Goal: Information Seeking & Learning: Learn about a topic

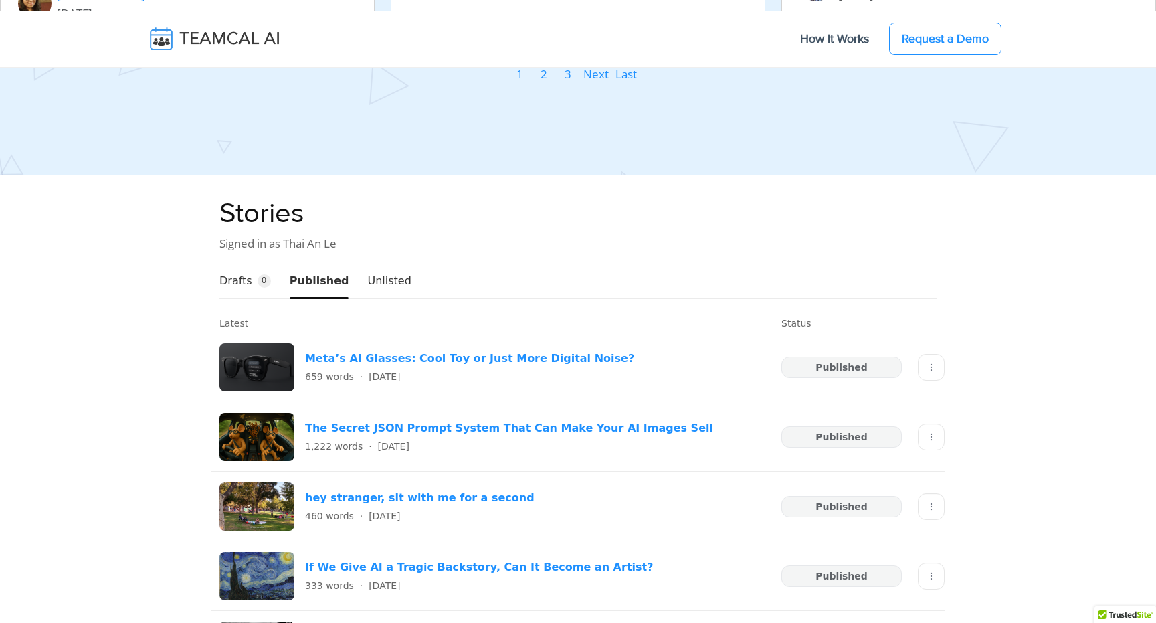
scroll to position [2240, 0]
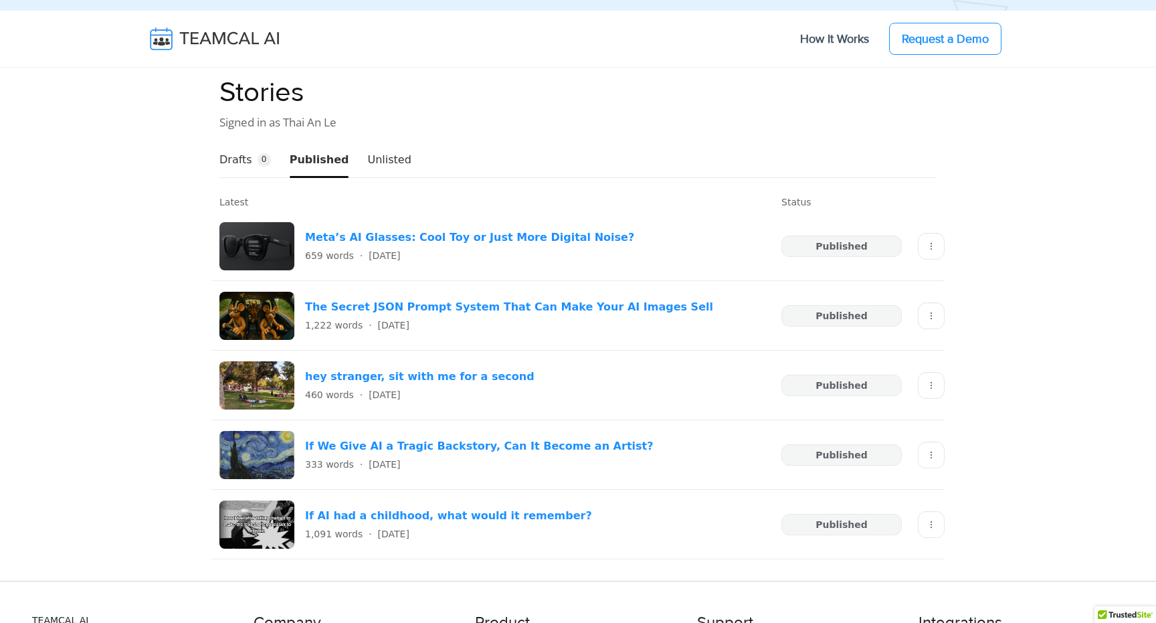
click at [261, 167] on span "0" at bounding box center [263, 159] width 13 height 13
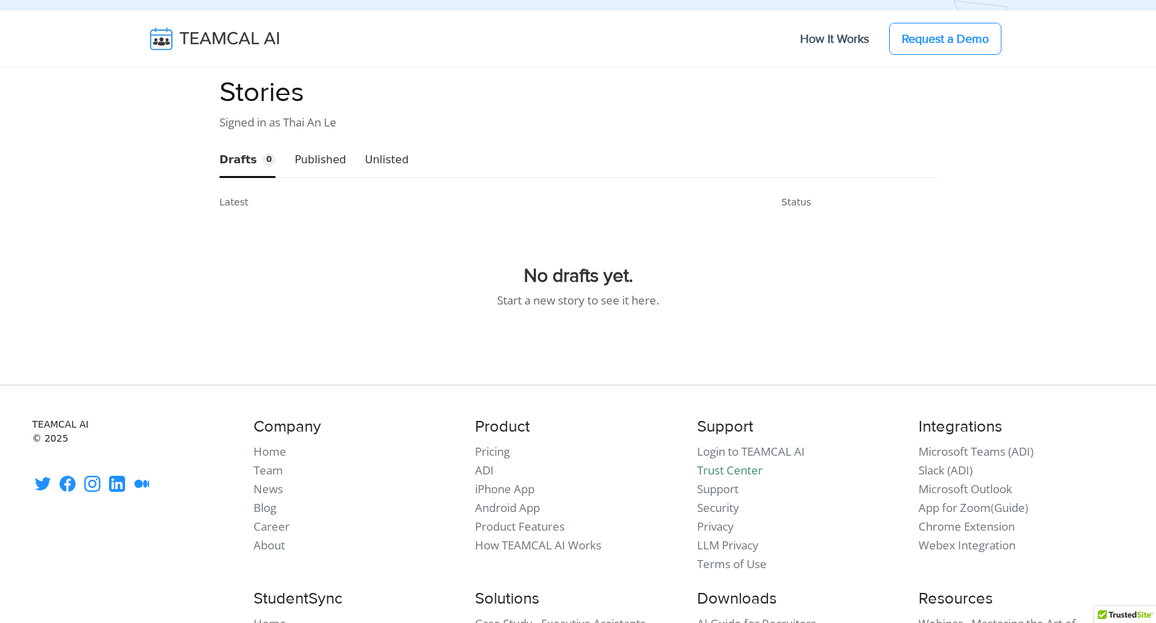
click at [307, 177] on button "Published" at bounding box center [319, 159] width 51 height 34
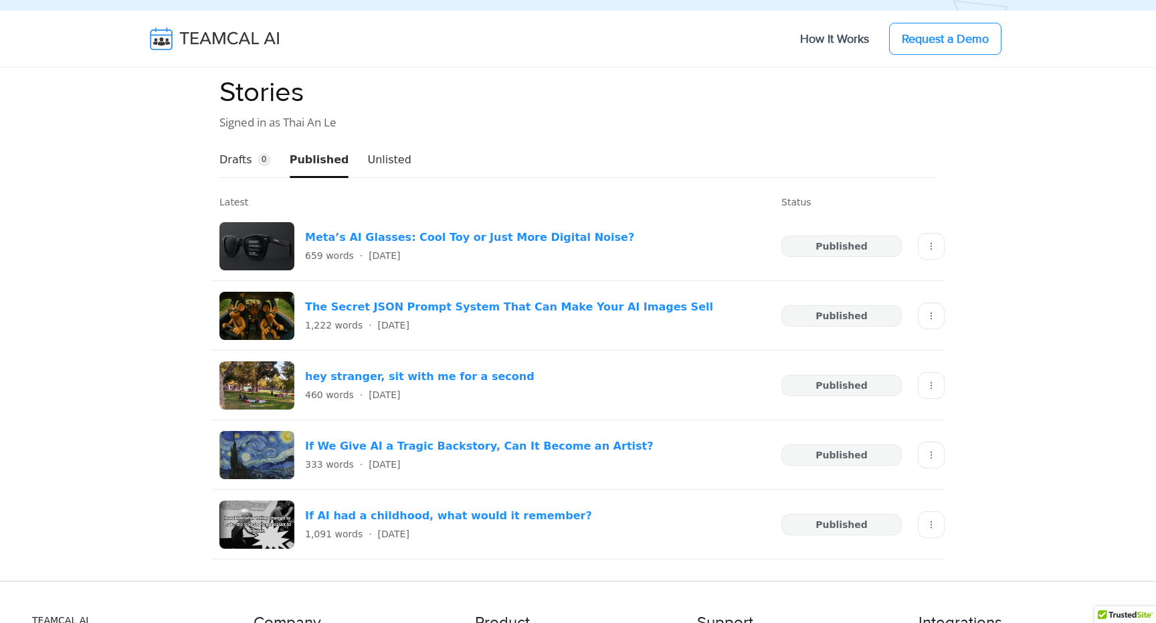
click at [367, 177] on button "Unlisted" at bounding box center [388, 159] width 43 height 34
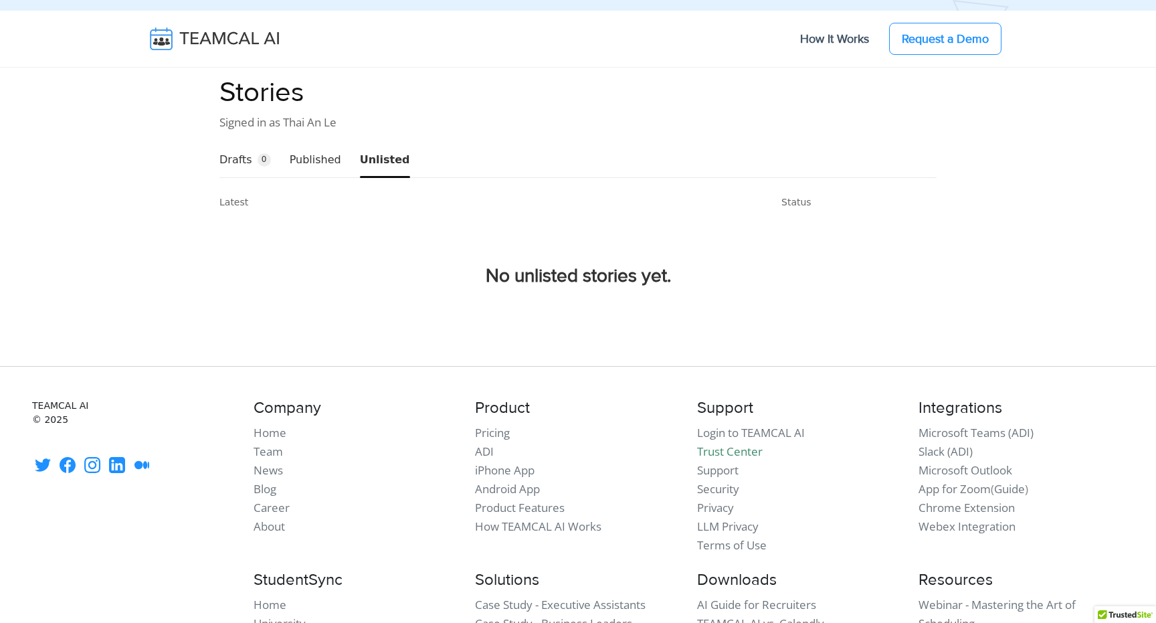
click at [327, 177] on button "Published" at bounding box center [315, 159] width 51 height 34
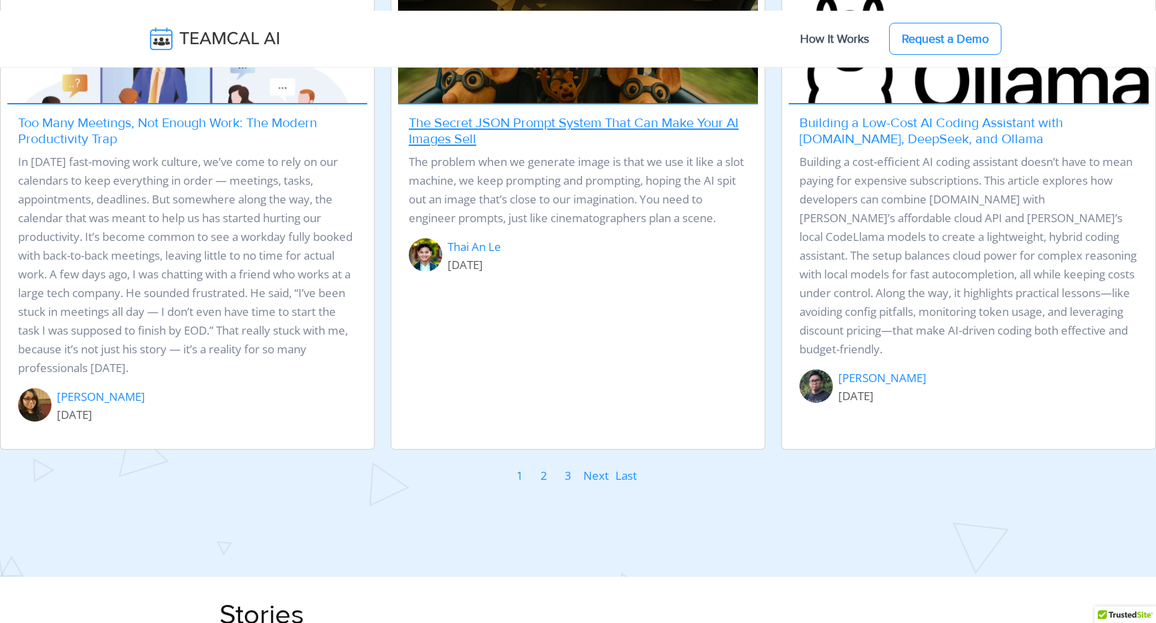
scroll to position [1720, 0]
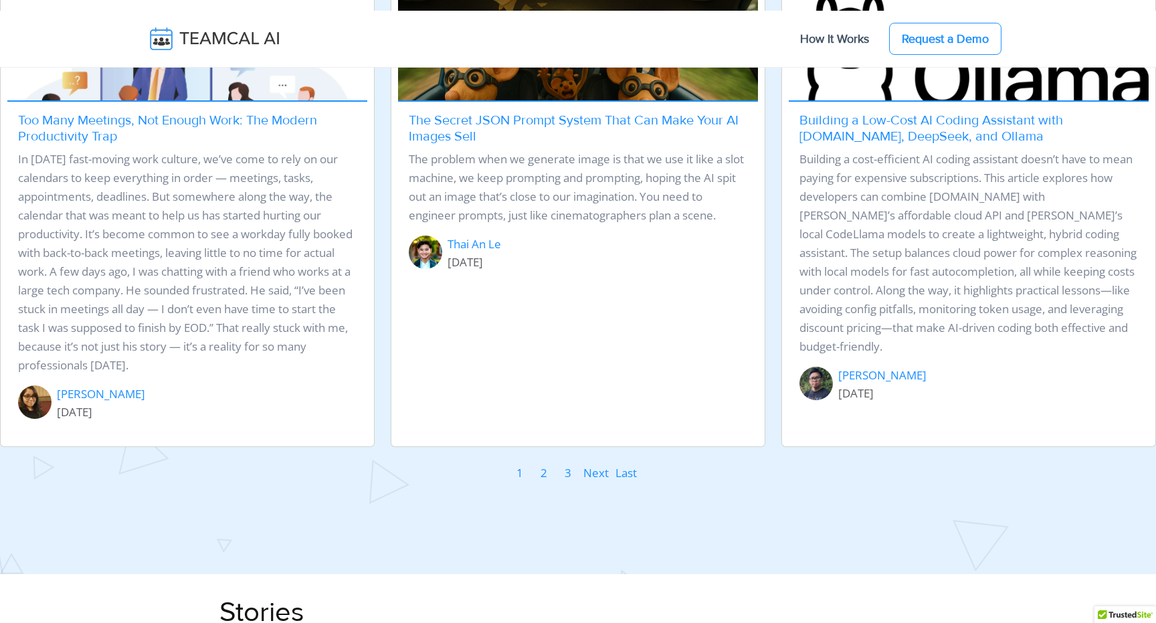
click at [545, 483] on link "2" at bounding box center [544, 473] width 8 height 20
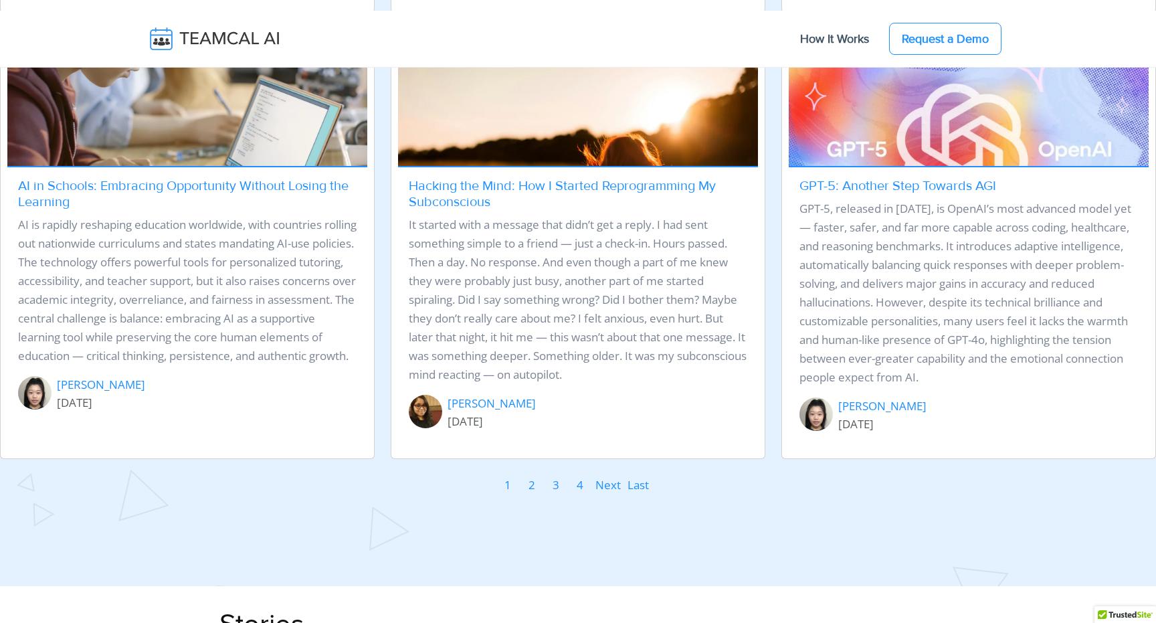
scroll to position [1671, 0]
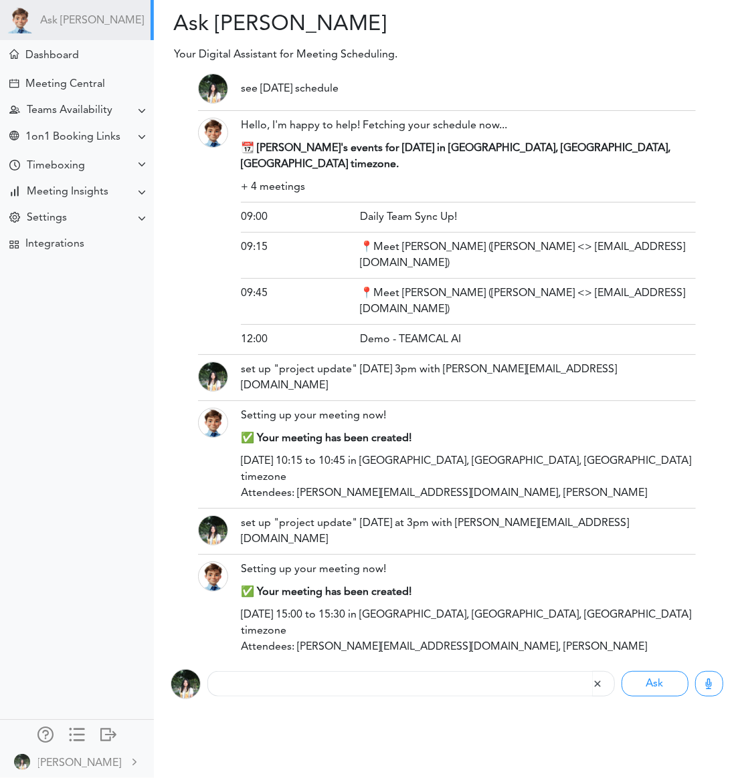
scroll to position [4988, 0]
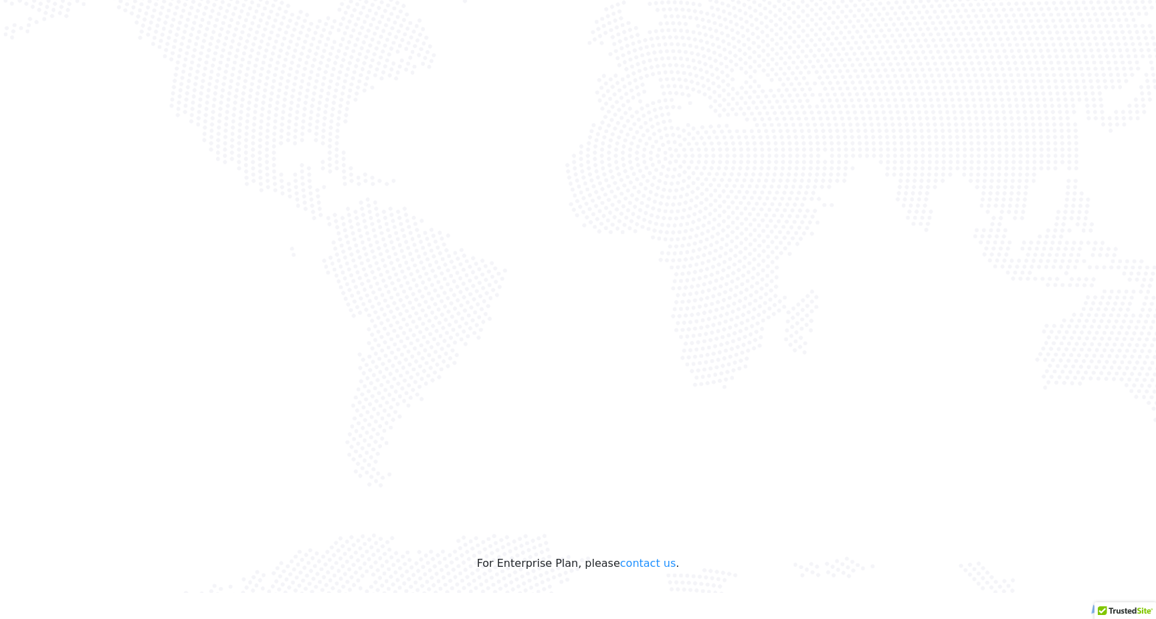
scroll to position [233, 0]
